Goal: Information Seeking & Learning: Learn about a topic

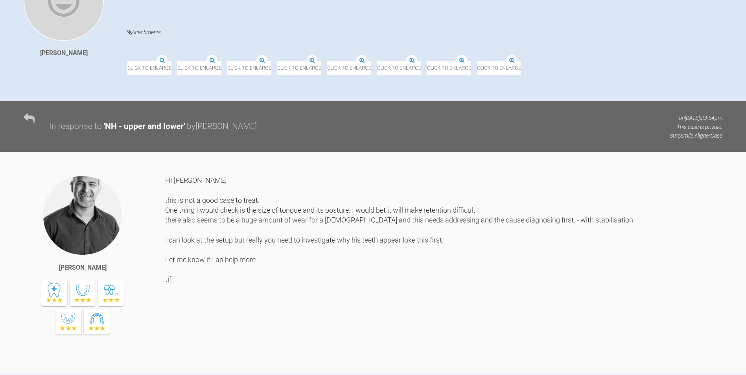
scroll to position [393, 0]
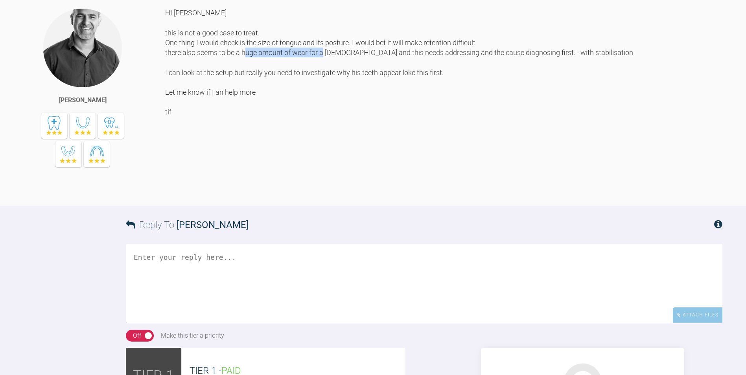
drag, startPoint x: 282, startPoint y: 163, endPoint x: 350, endPoint y: 164, distance: 68.0
click at [350, 164] on div "HI Tiia this is not a good case to treat. One thing I would check is the size o…" at bounding box center [443, 101] width 557 height 186
drag, startPoint x: 198, startPoint y: 185, endPoint x: 253, endPoint y: 187, distance: 55.1
click at [253, 187] on div "HI Tiia this is not a good case to treat. One thing I would check is the size o…" at bounding box center [443, 101] width 557 height 186
drag, startPoint x: 253, startPoint y: 187, endPoint x: 254, endPoint y: 198, distance: 11.1
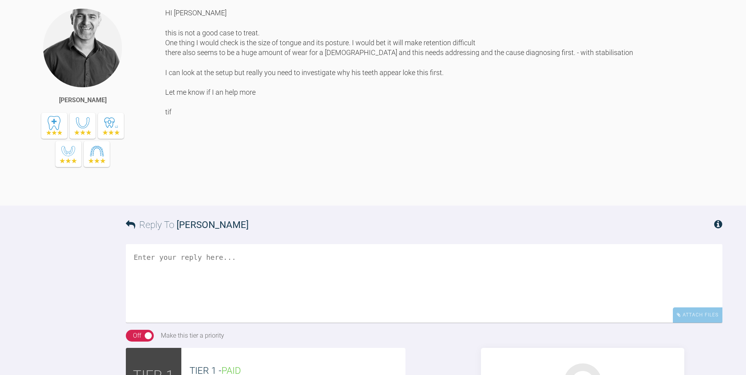
click at [254, 193] on div "HI Tiia this is not a good case to treat. One thing I would check is the size o…" at bounding box center [443, 101] width 557 height 186
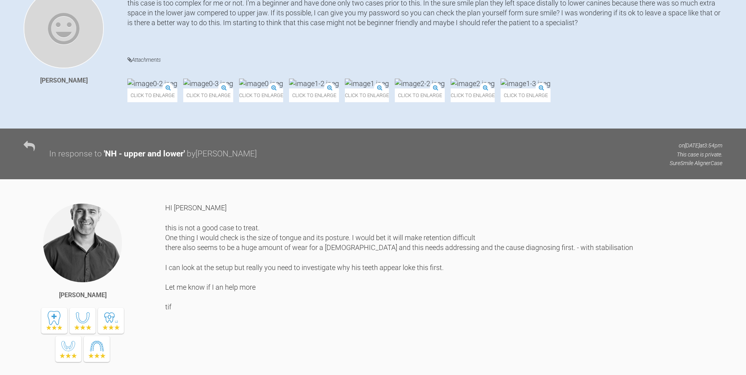
scroll to position [197, 0]
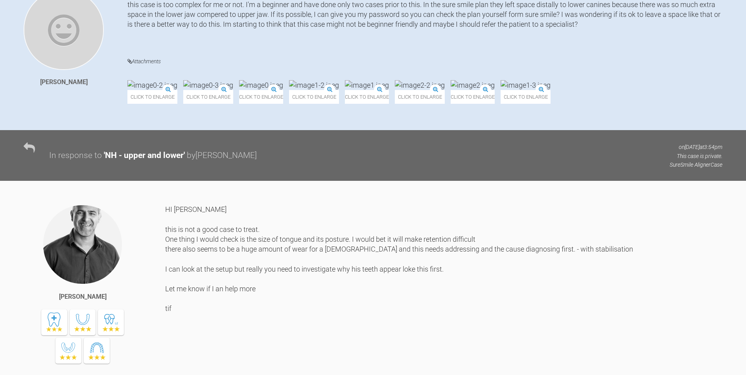
click at [174, 89] on img at bounding box center [152, 85] width 50 height 10
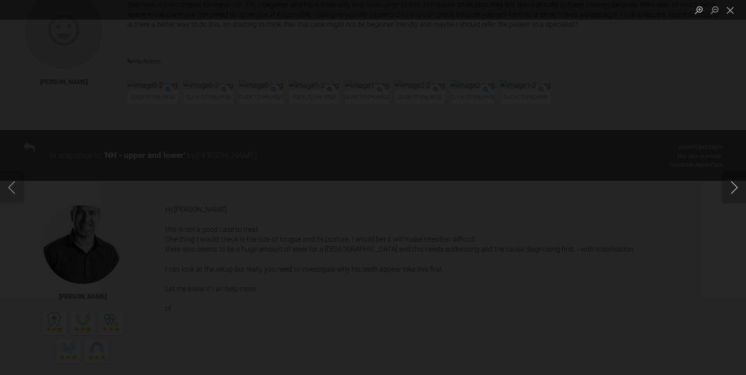
click at [734, 190] on button "Next image" at bounding box center [734, 187] width 24 height 31
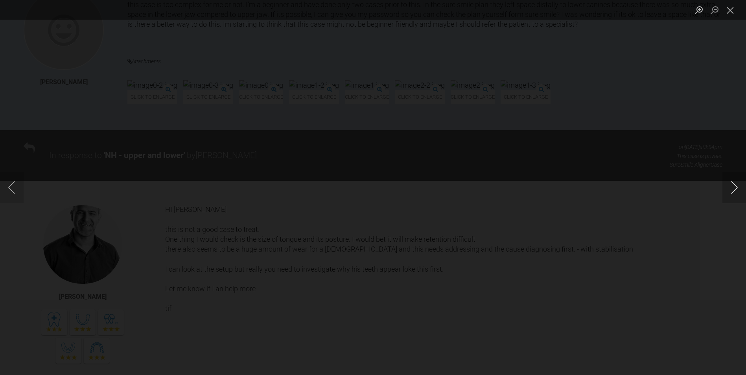
click at [734, 190] on button "Next image" at bounding box center [734, 187] width 24 height 31
click at [734, 189] on button "Next image" at bounding box center [734, 187] width 24 height 31
click at [728, 14] on button "Close lightbox" at bounding box center [730, 10] width 16 height 14
